Goal: Task Accomplishment & Management: Use online tool/utility

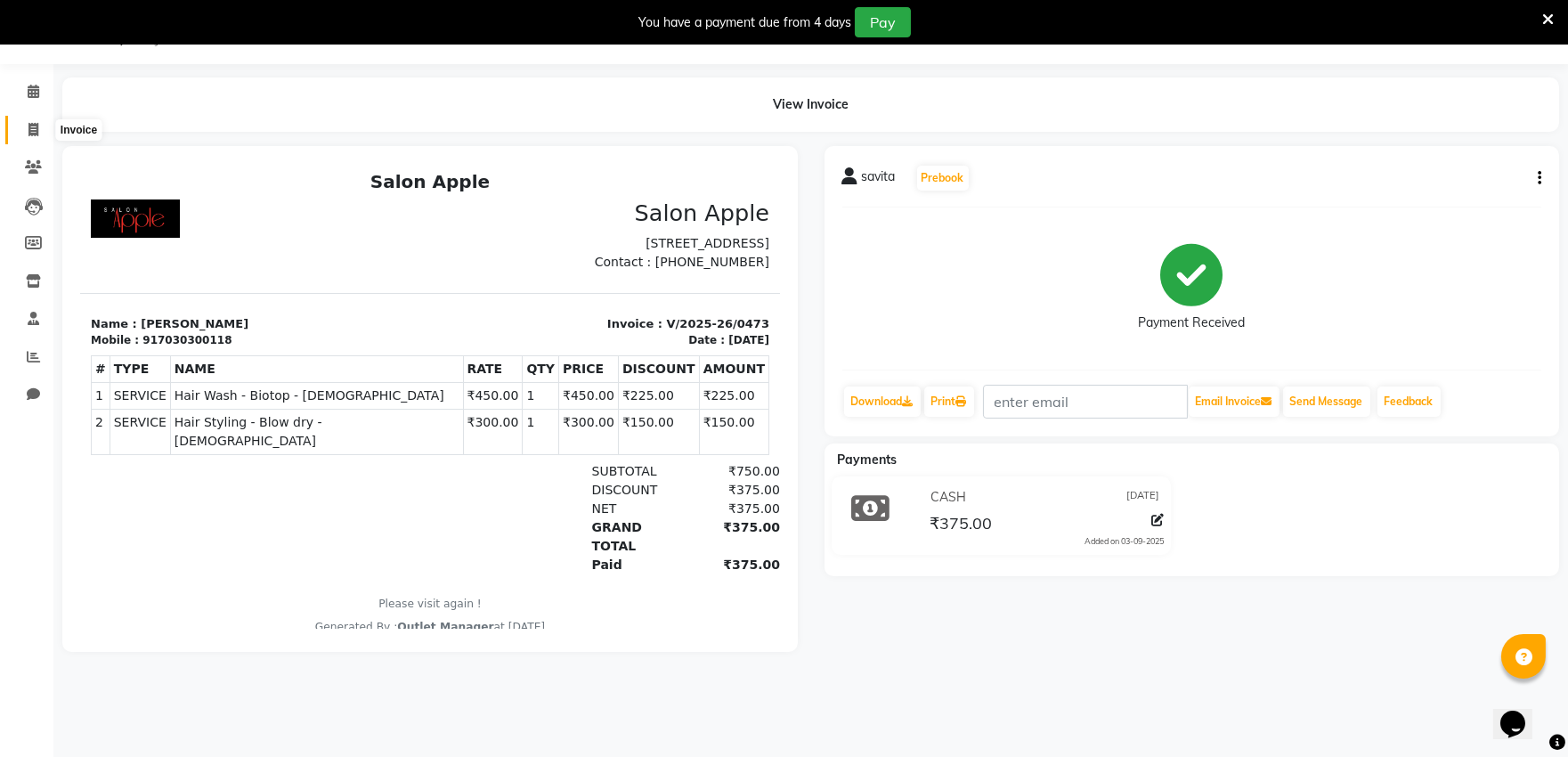
click at [25, 127] on span at bounding box center [34, 130] width 31 height 21
select select "6774"
select select "service"
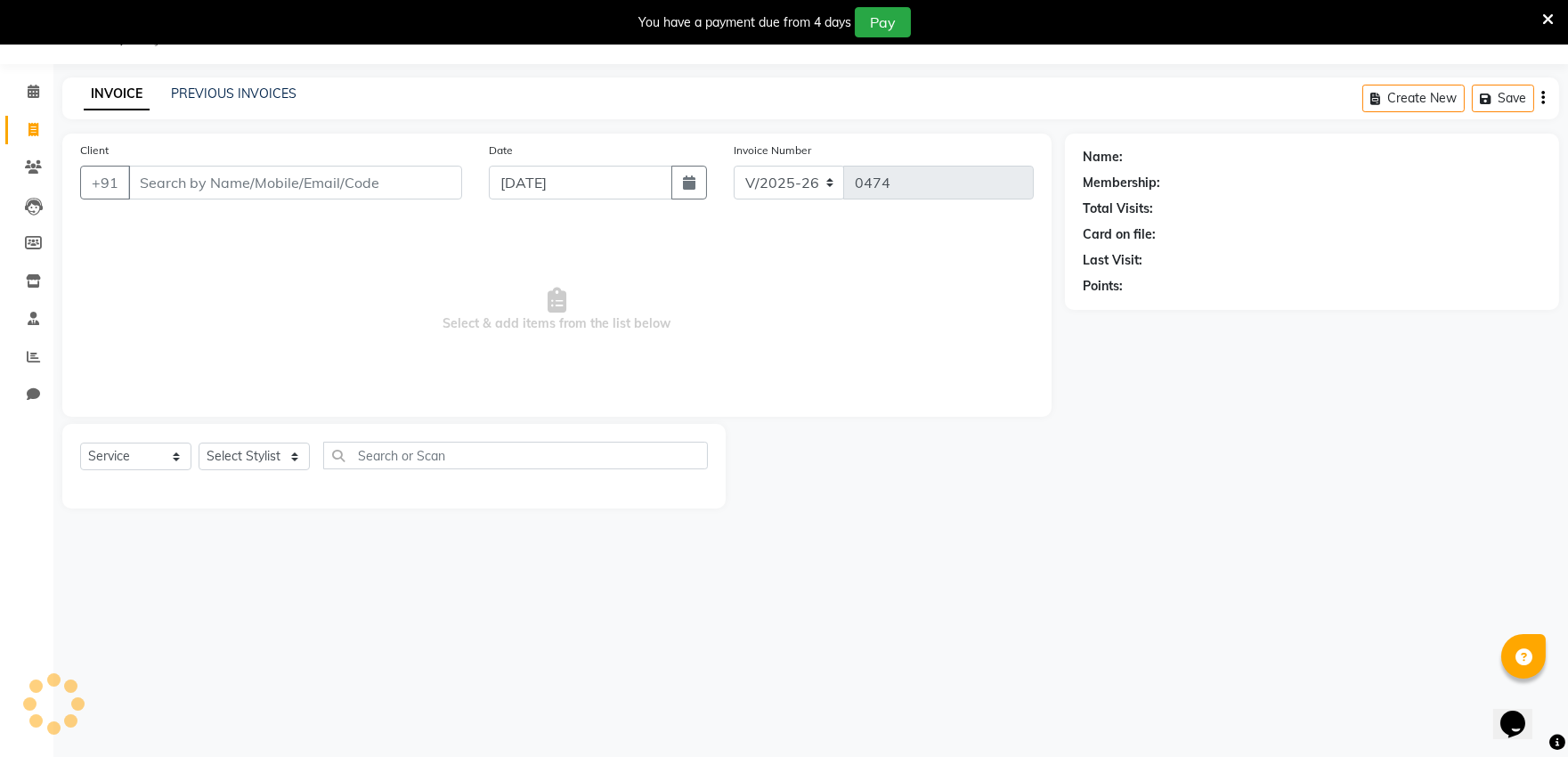
click at [179, 173] on input "Client" at bounding box center [295, 182] width 334 height 34
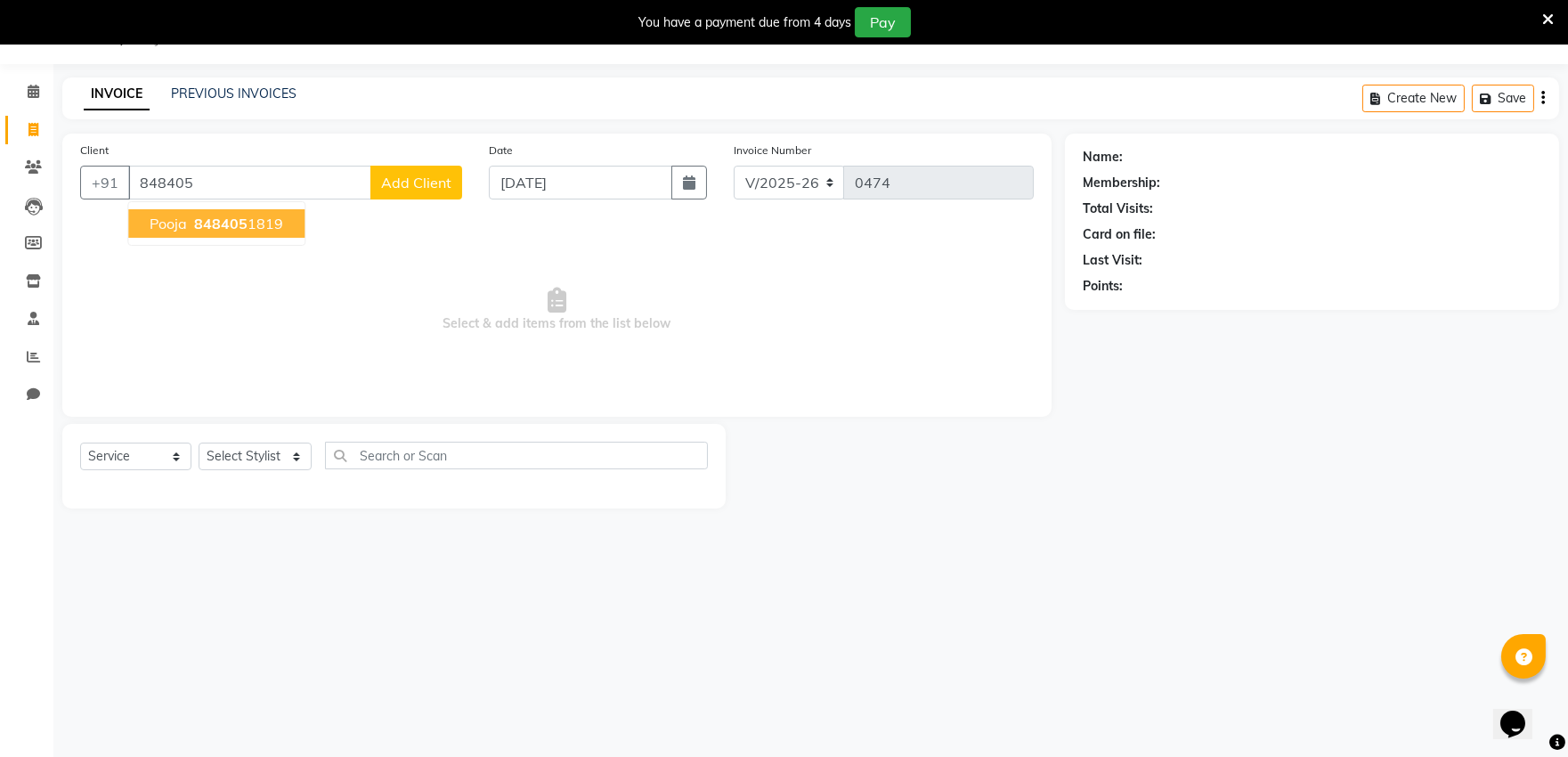
click at [246, 222] on ngb-highlight "848405 1819" at bounding box center [237, 223] width 93 height 18
type input "8484051819"
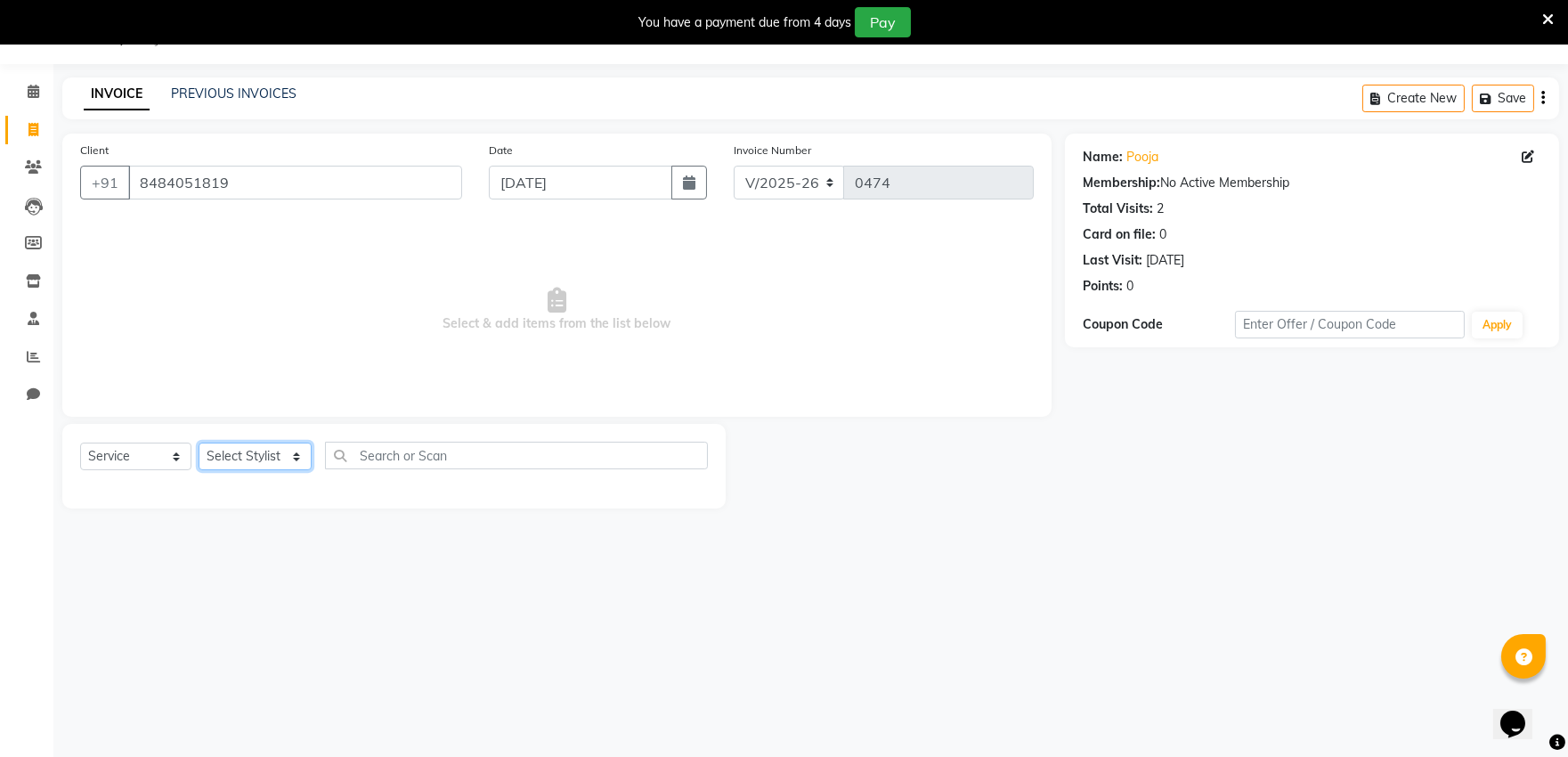
click at [302, 466] on select "Select Stylist abhishek [PERSON_NAME] [PERSON_NAME] Outlet Manager [PERSON_NAME…" at bounding box center [255, 456] width 113 height 27
drag, startPoint x: 312, startPoint y: 467, endPoint x: 0, endPoint y: 803, distance: 458.5
click at [0, 713] on html "08047224946 Select Location × Salon Apple, [GEOGRAPHIC_DATA] Town Default Panel…" at bounding box center [784, 334] width 1568 height 757
click at [269, 454] on select "Select Stylist abhishek [PERSON_NAME] [PERSON_NAME] Outlet Manager [PERSON_NAME…" at bounding box center [255, 456] width 113 height 27
select select "57881"
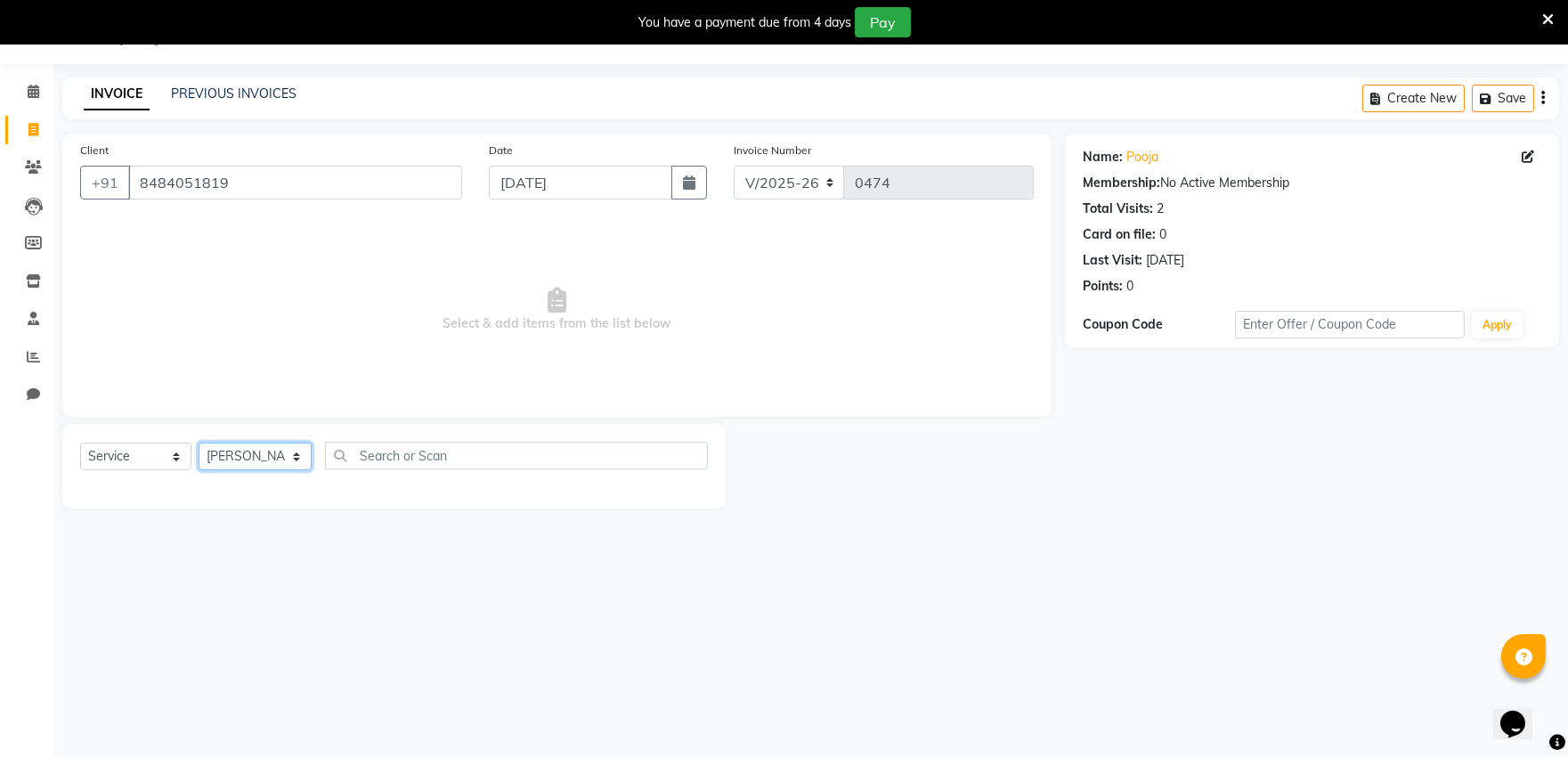
click at [199, 443] on select "Select Stylist abhishek [PERSON_NAME] [PERSON_NAME] Outlet Manager [PERSON_NAME…" at bounding box center [255, 456] width 113 height 27
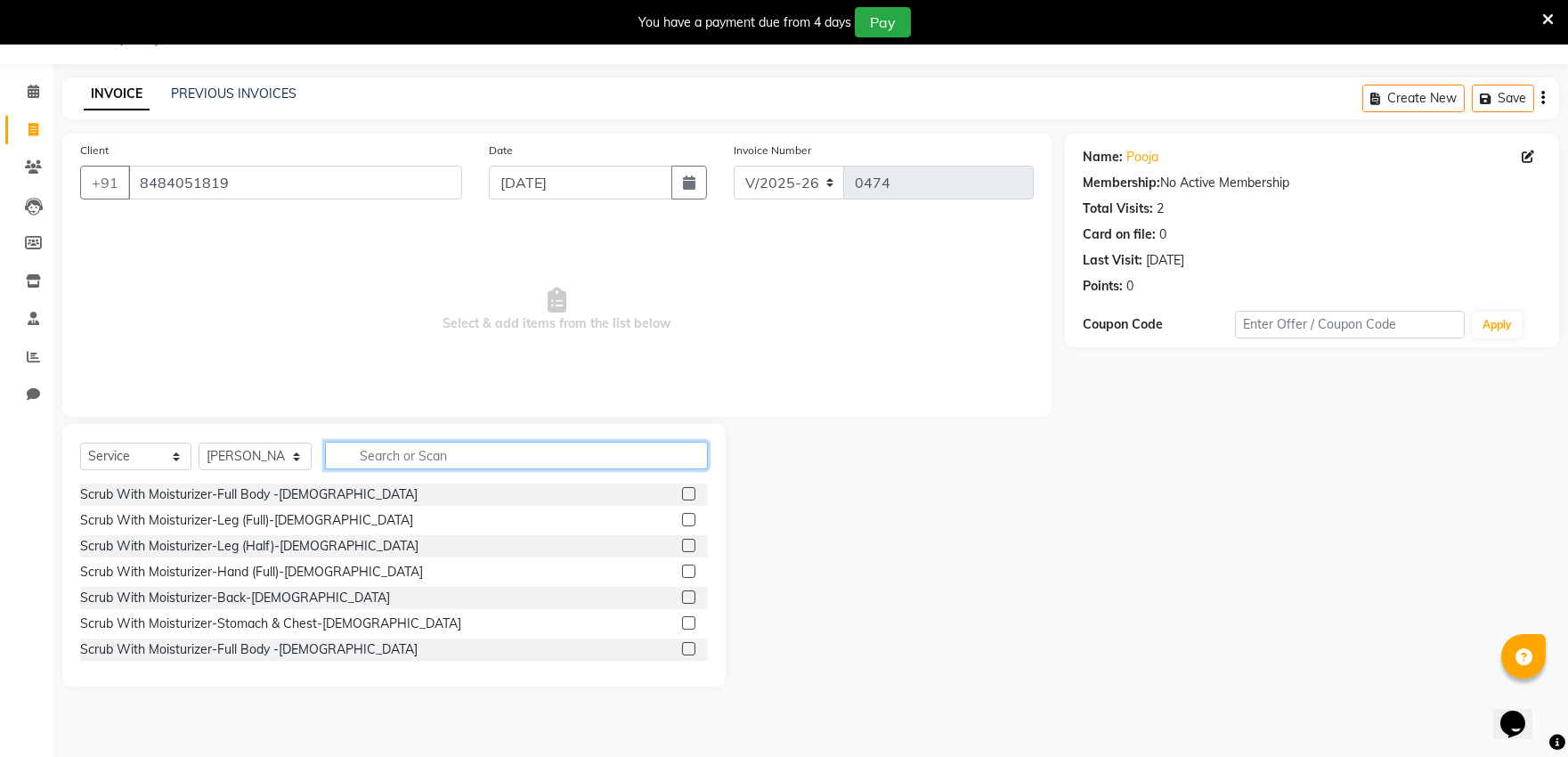
click at [414, 457] on input "text" at bounding box center [517, 455] width 383 height 27
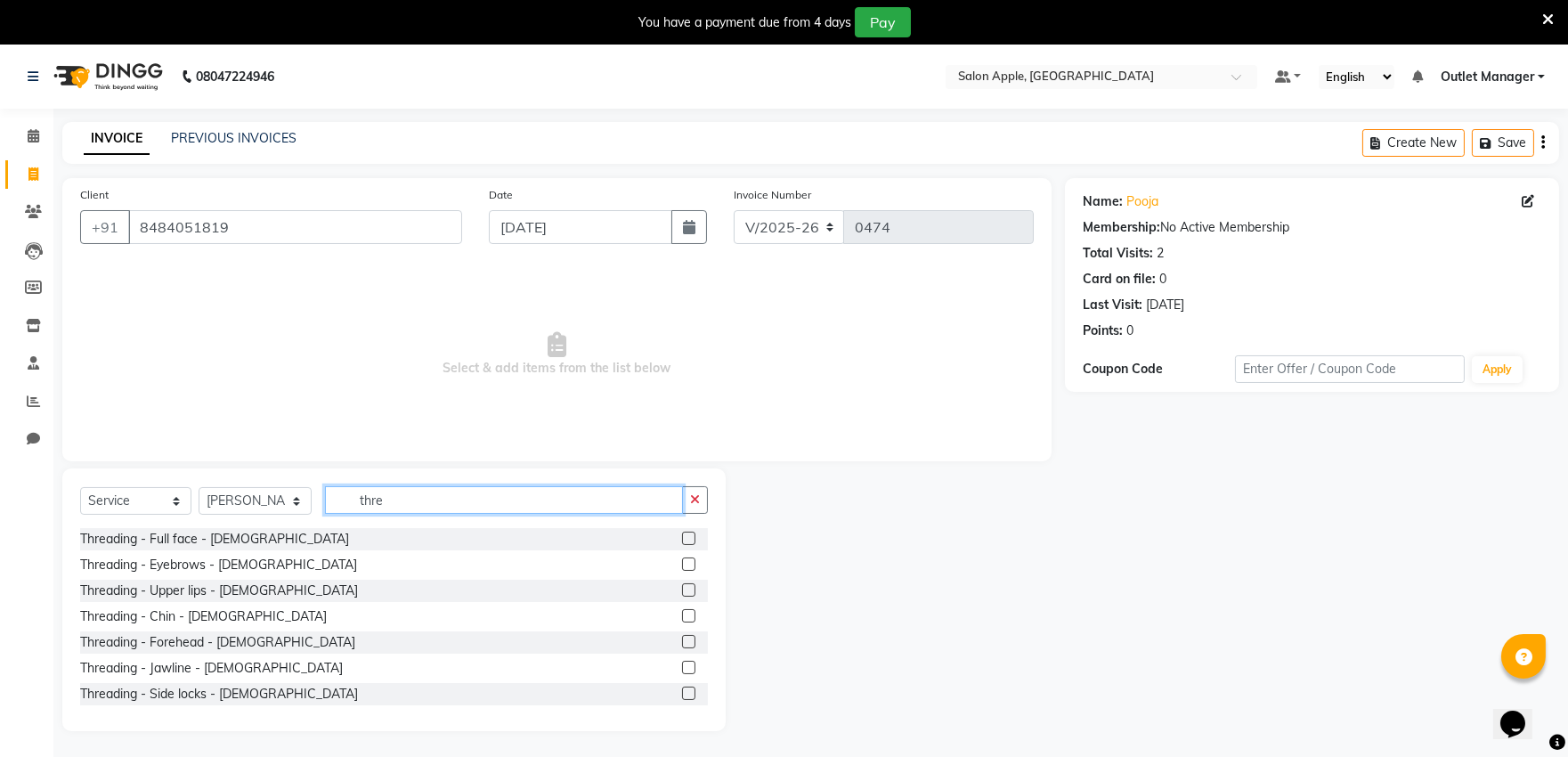
type input "thre"
click at [682, 561] on label at bounding box center [688, 564] width 14 height 14
click at [682, 561] on input "checkbox" at bounding box center [687, 565] width 12 height 12
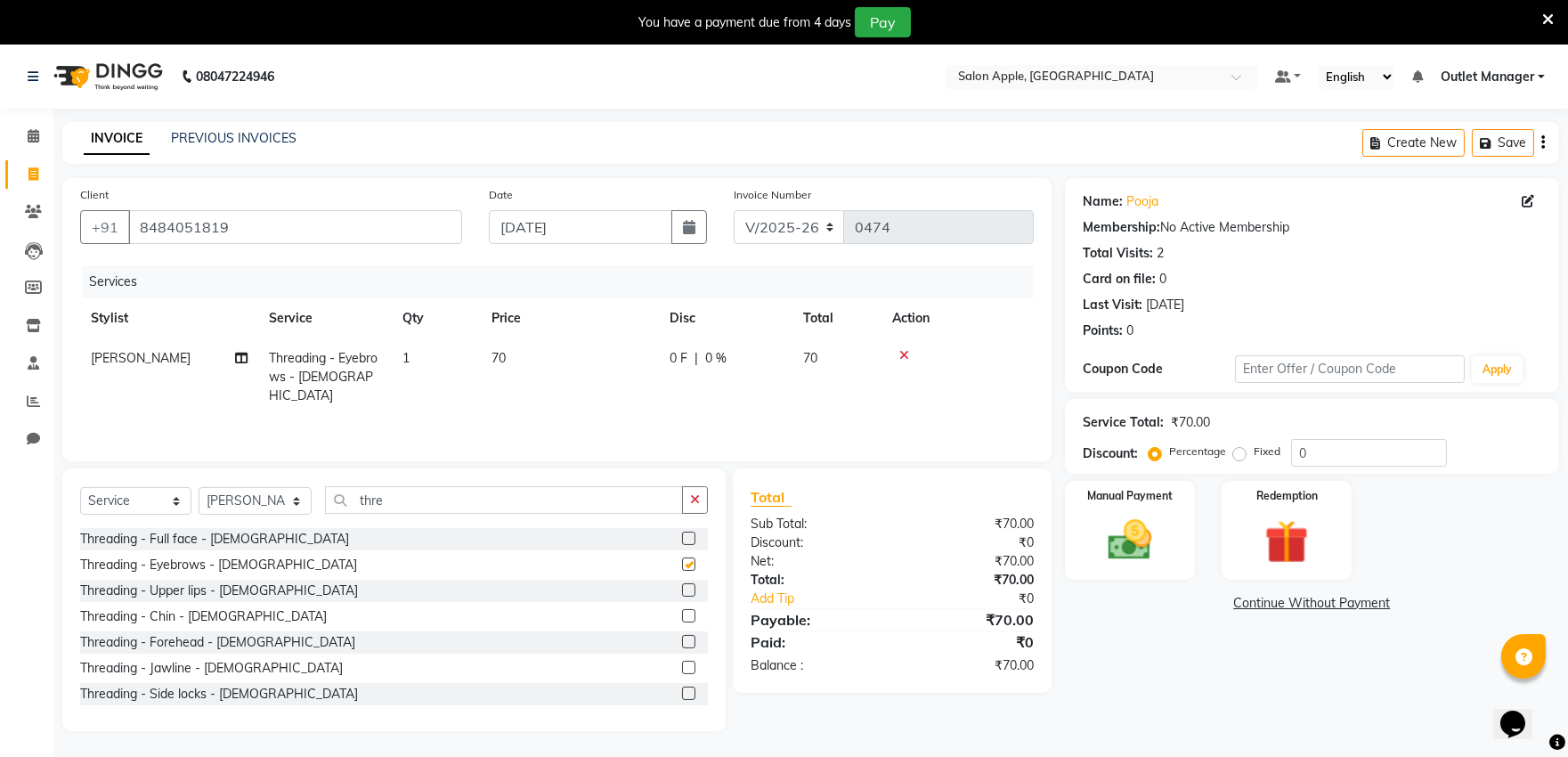
checkbox input "false"
click at [682, 585] on label at bounding box center [688, 589] width 14 height 14
click at [682, 585] on input "checkbox" at bounding box center [687, 590] width 12 height 12
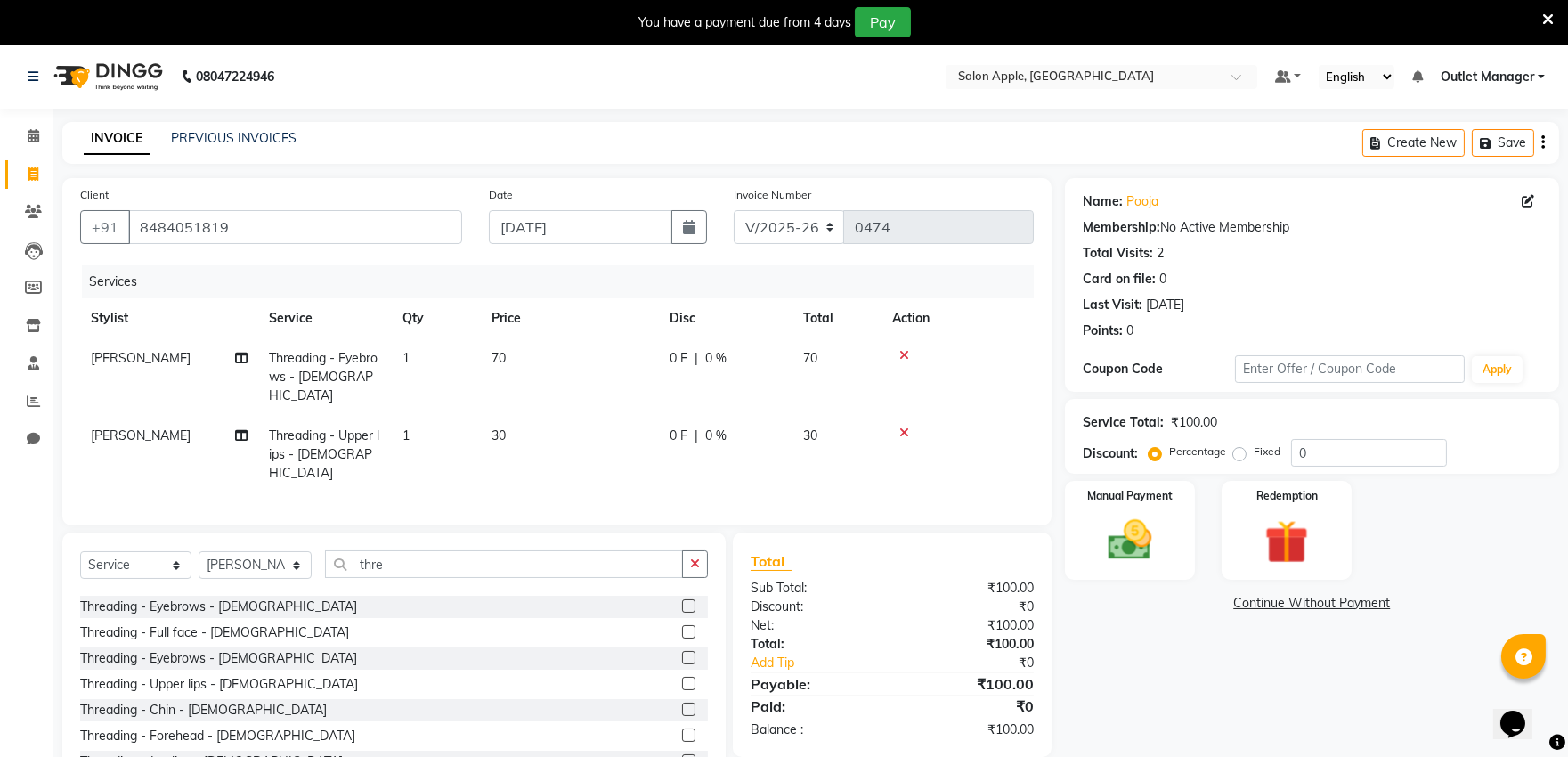
checkbox input "false"
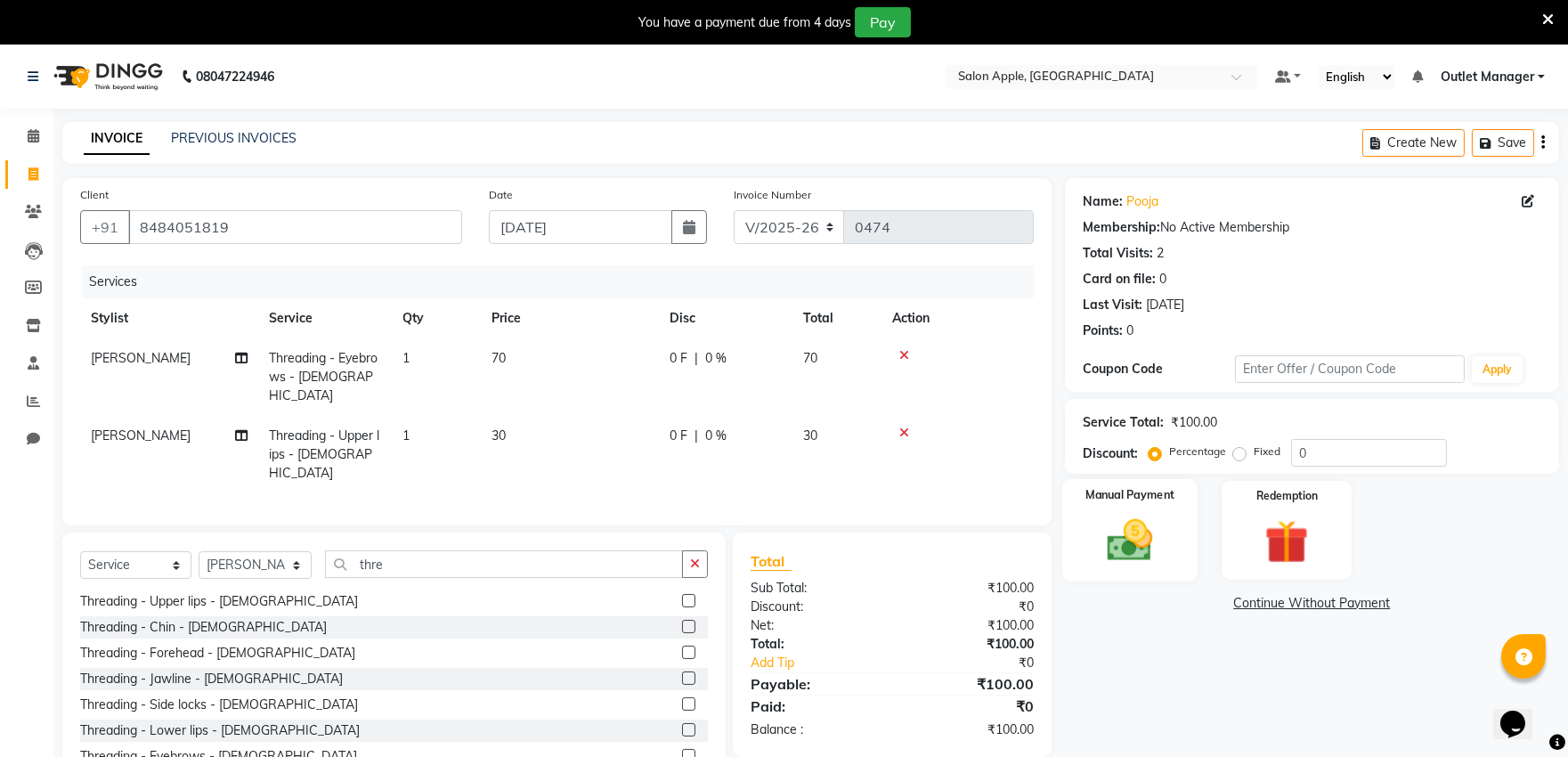
click at [1142, 544] on img at bounding box center [1129, 540] width 74 height 53
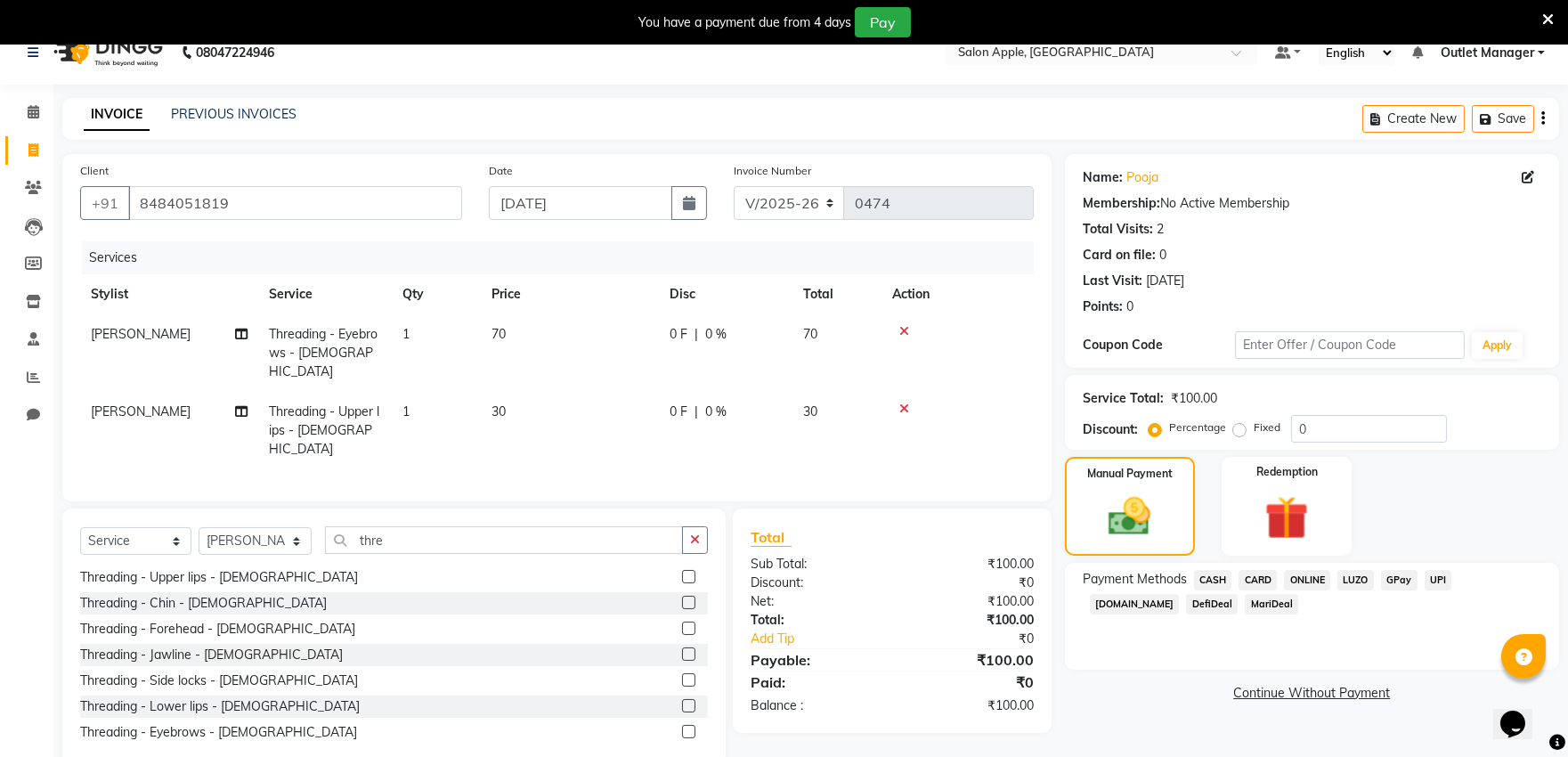
scroll to position [44, 0]
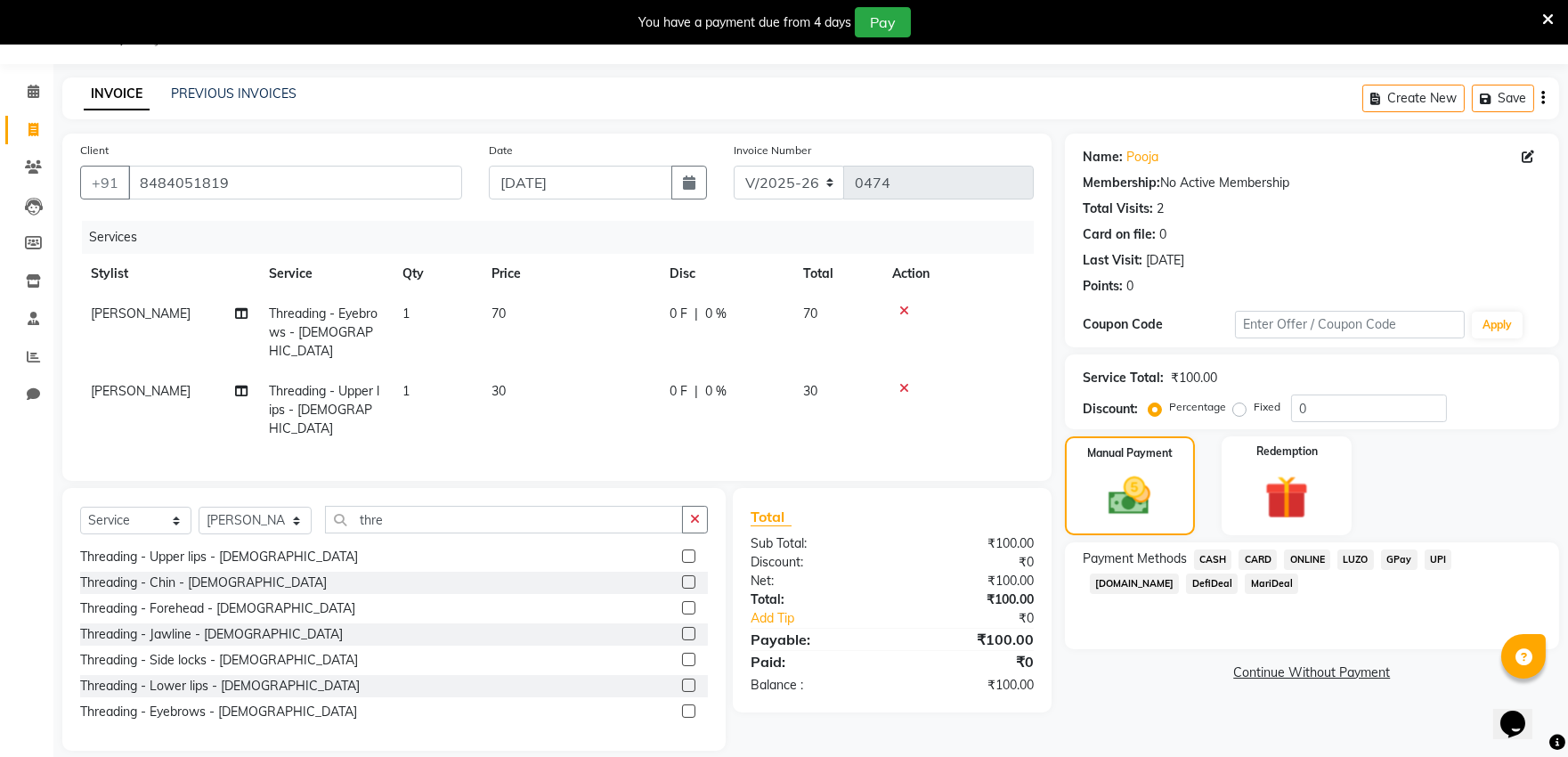
click at [1305, 561] on span "ONLINE" at bounding box center [1307, 559] width 46 height 21
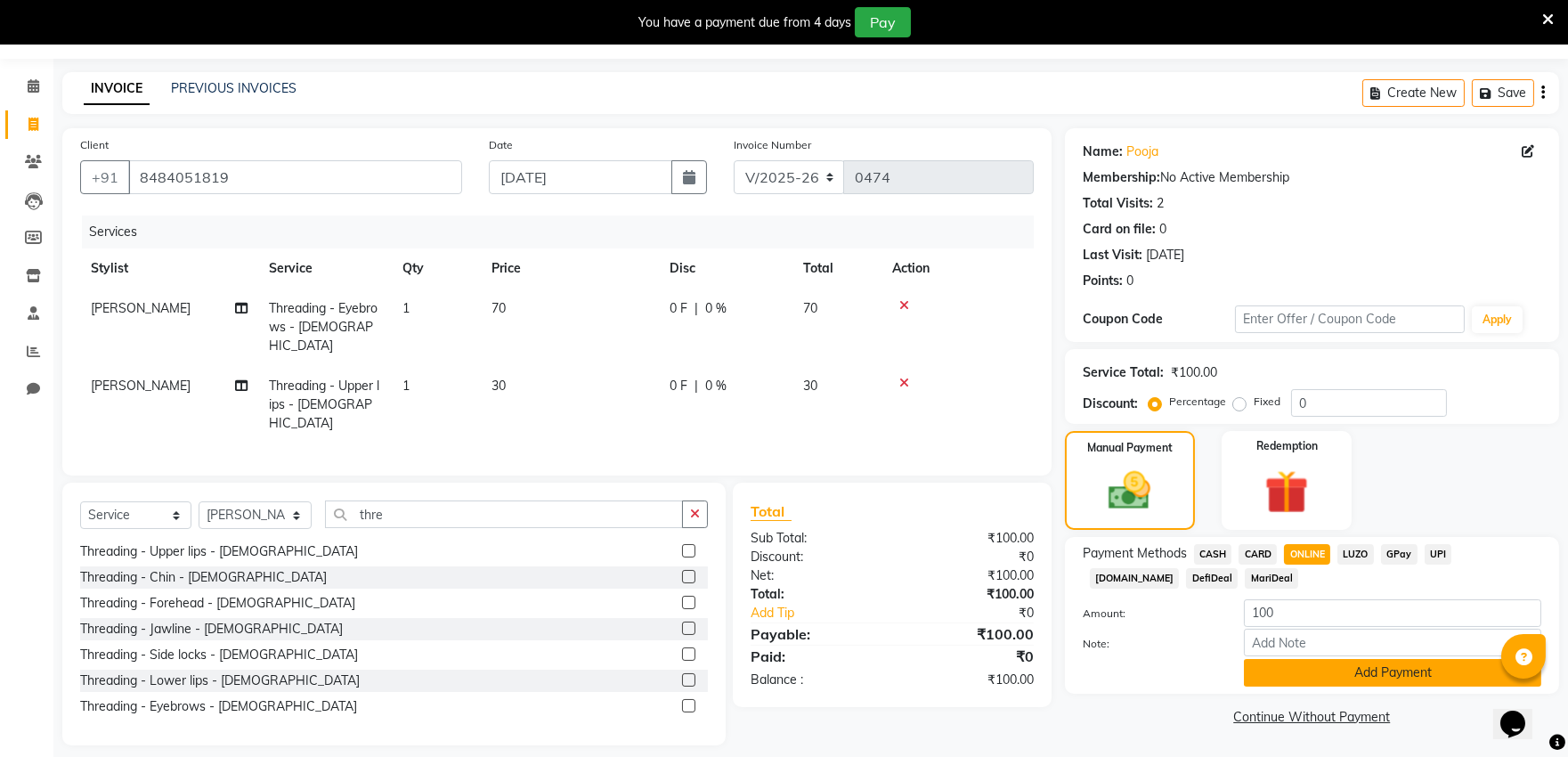
click at [1283, 672] on button "Add Payment" at bounding box center [1393, 673] width 298 height 27
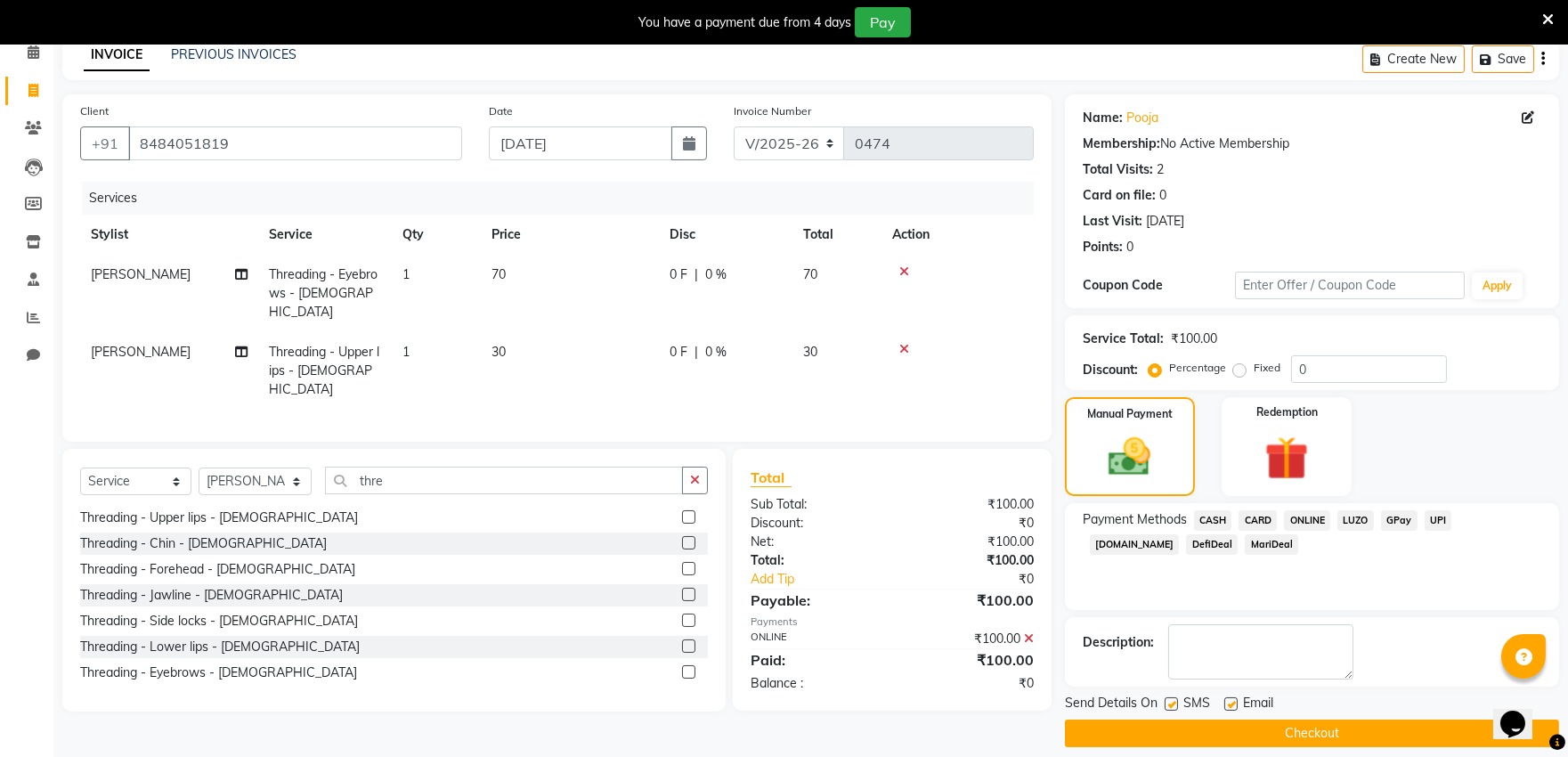
scroll to position [101, 0]
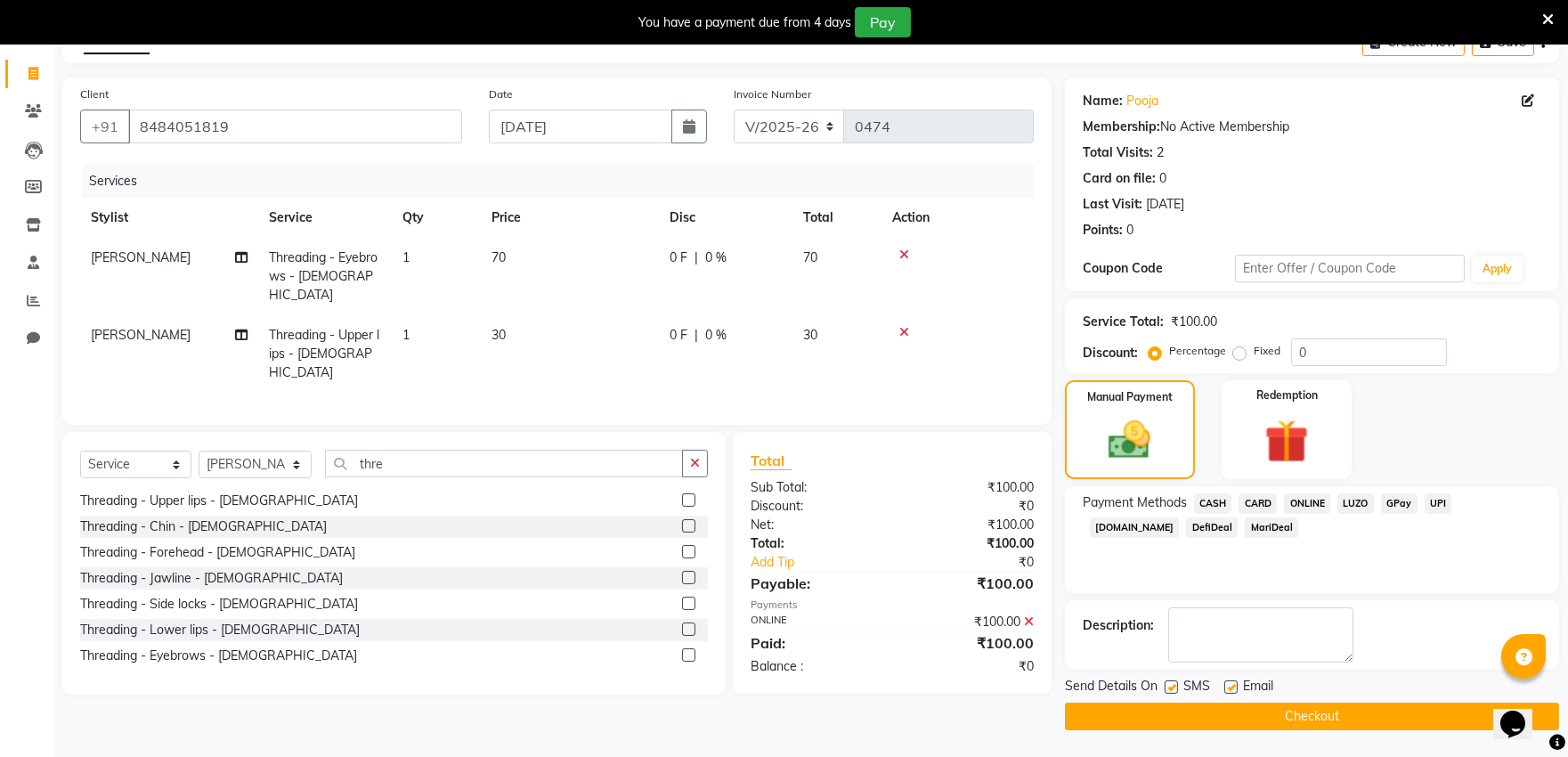
click at [1244, 709] on button "Checkout" at bounding box center [1312, 716] width 494 height 27
